Goal: Task Accomplishment & Management: Complete application form

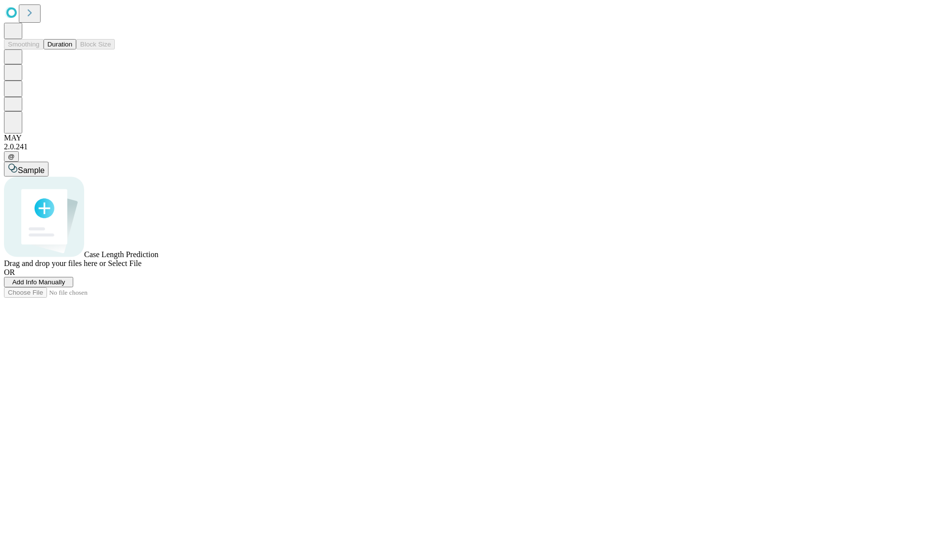
click at [65, 286] on span "Add Info Manually" at bounding box center [38, 282] width 53 height 7
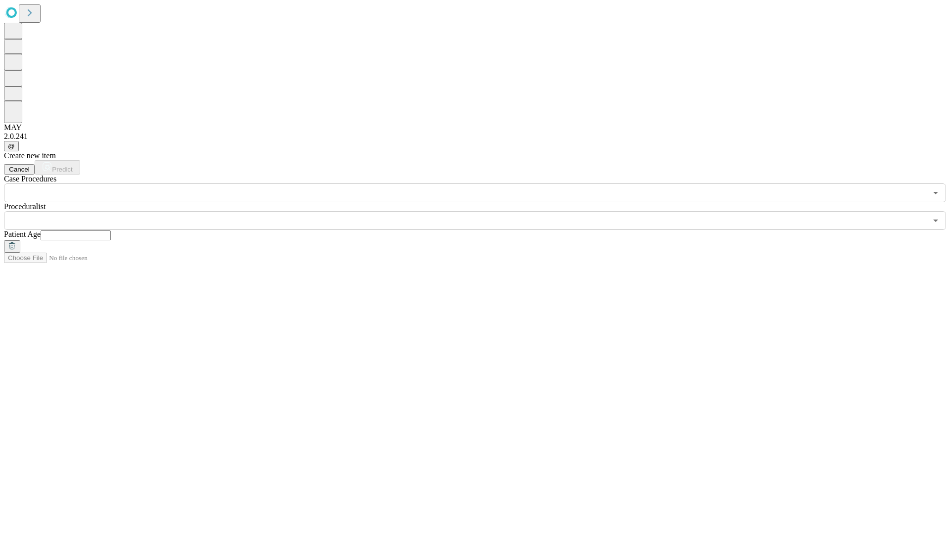
click at [111, 231] on input "text" at bounding box center [76, 236] width 70 height 10
type input "**"
click at [482, 211] on input "text" at bounding box center [465, 220] width 923 height 19
